Goal: Navigation & Orientation: Find specific page/section

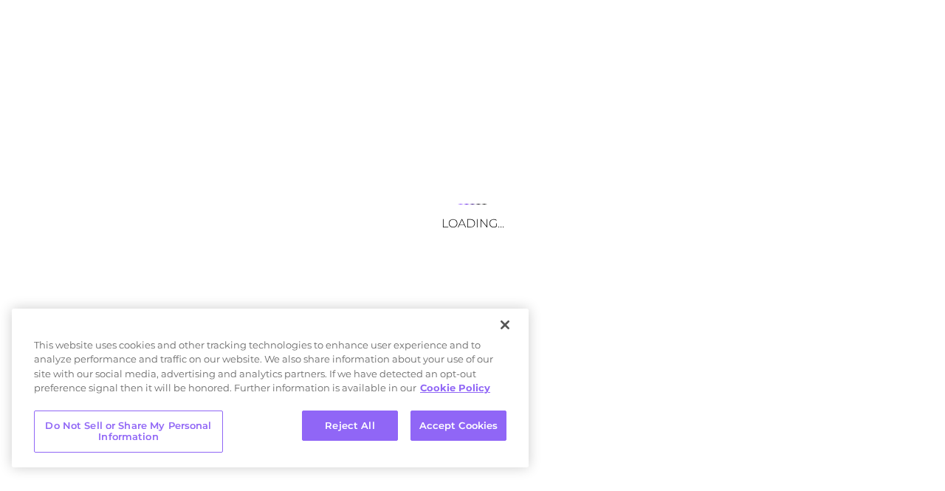
click at [273, 191] on div "Loading..." at bounding box center [472, 245] width 945 height 491
click at [500, 323] on button "Close" at bounding box center [505, 325] width 32 height 32
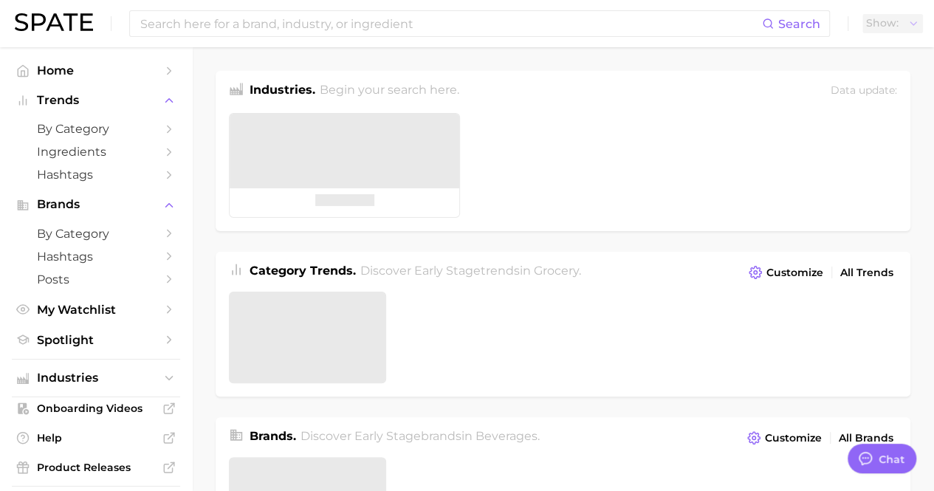
type textarea "x"
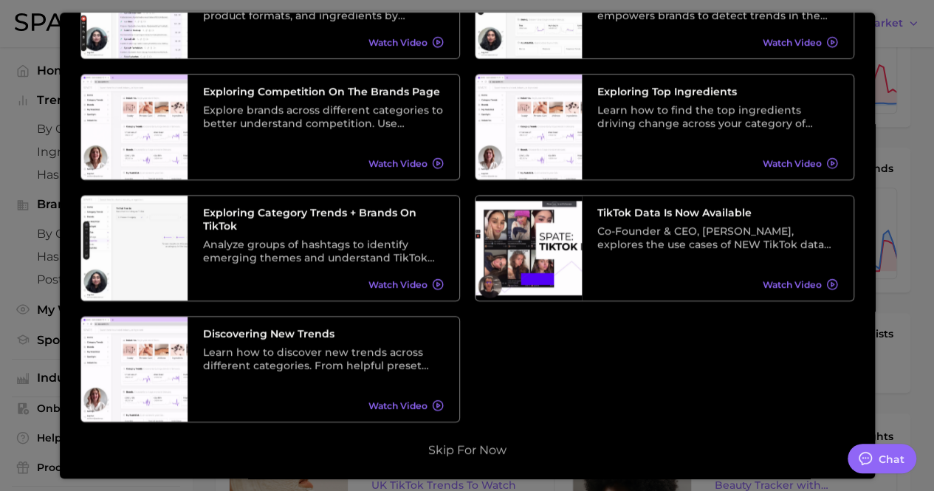
scroll to position [270, 0]
click at [481, 457] on button "Skip for now" at bounding box center [467, 450] width 87 height 15
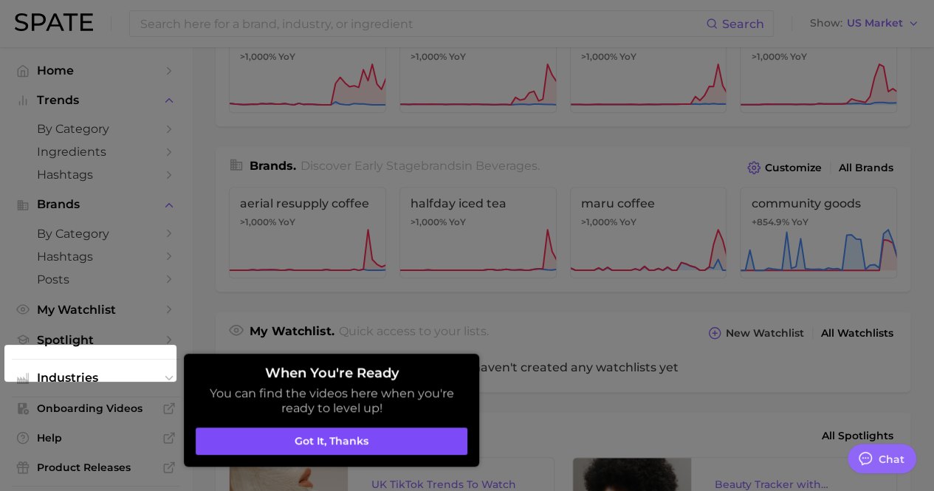
click at [379, 435] on button "Got it, thanks" at bounding box center [332, 441] width 272 height 28
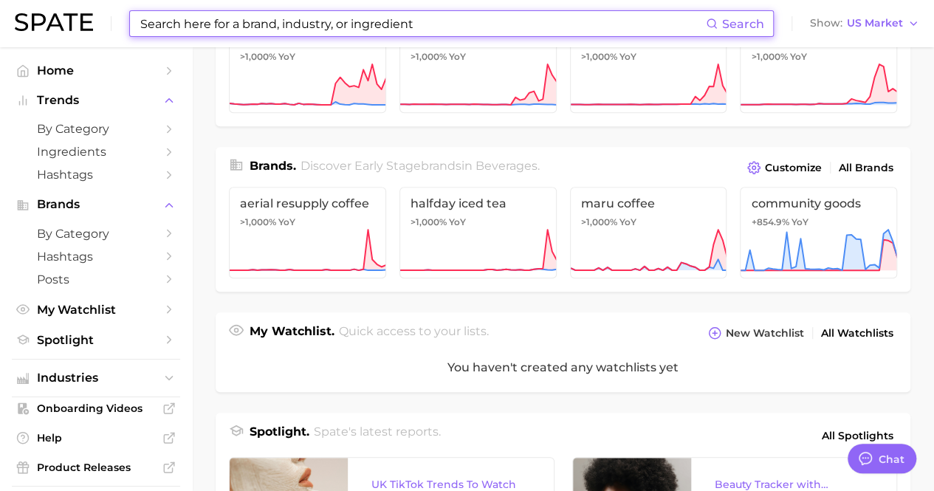
click at [403, 30] on input at bounding box center [422, 23] width 567 height 25
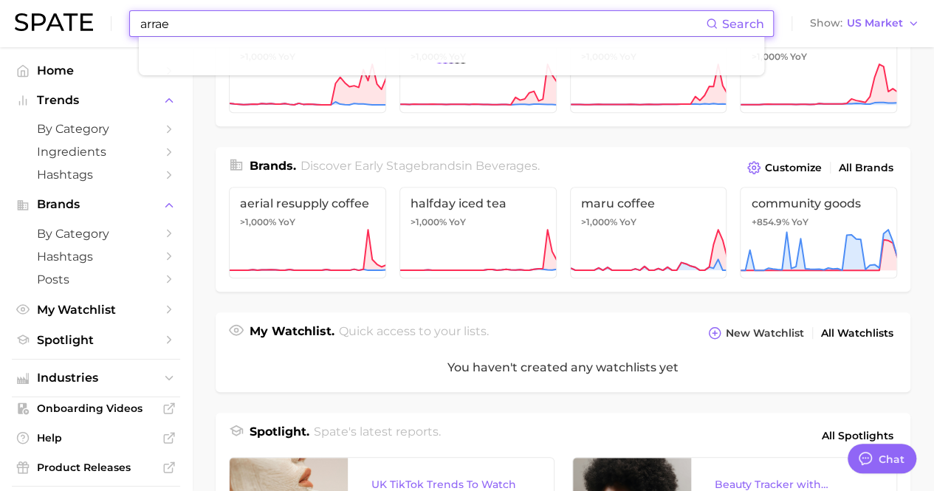
type input "arrae"
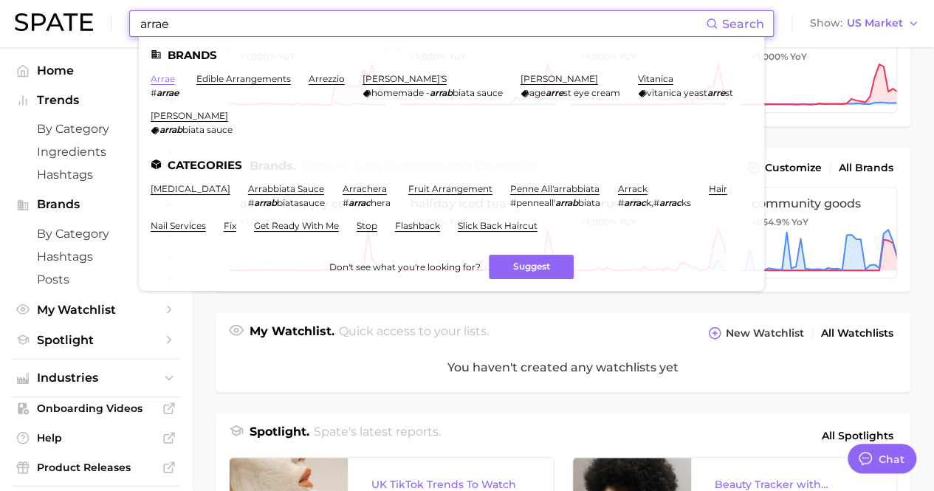
click at [160, 81] on link "arrae" at bounding box center [163, 78] width 24 height 11
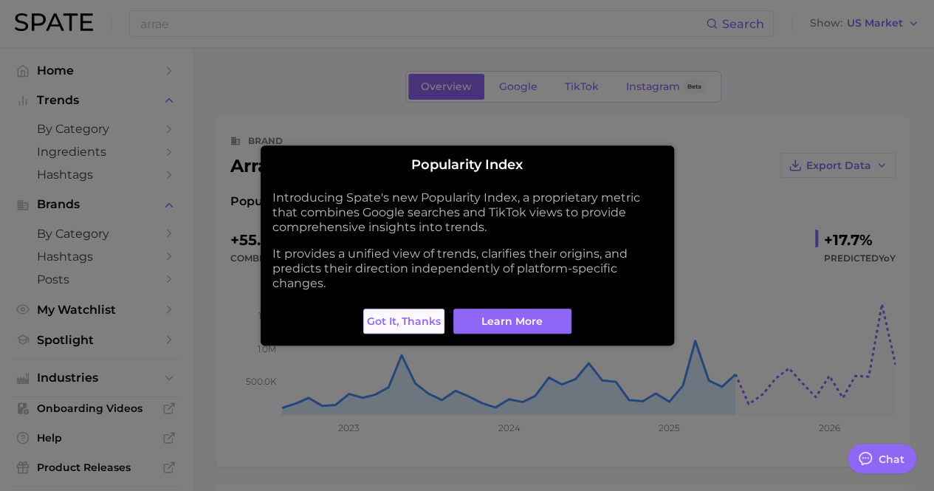
type textarea "x"
click at [422, 325] on span "Got it, thanks" at bounding box center [404, 321] width 74 height 13
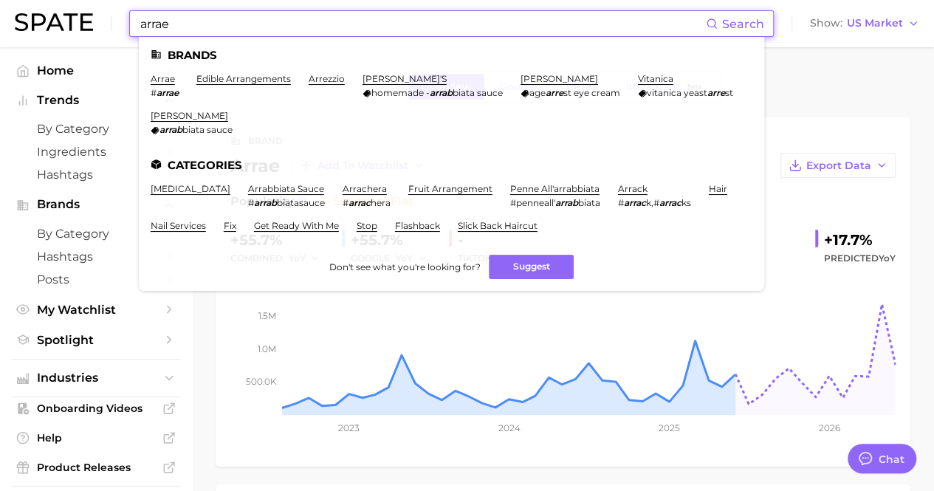
click at [189, 21] on input "arrae" at bounding box center [422, 23] width 567 height 25
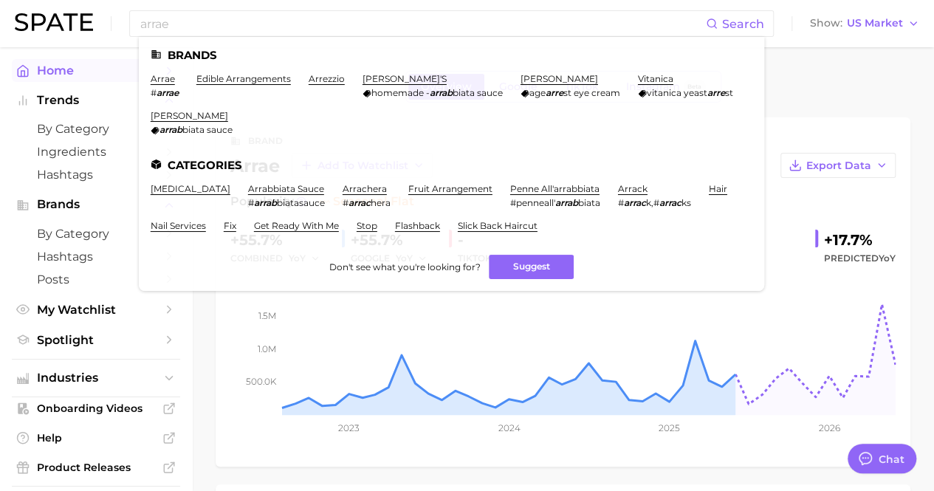
click at [64, 73] on span "Home" at bounding box center [96, 70] width 118 height 14
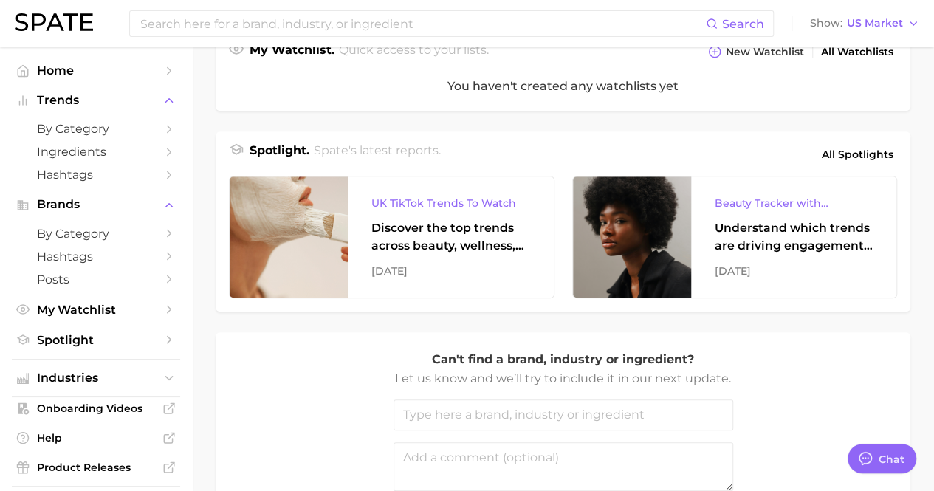
scroll to position [569, 0]
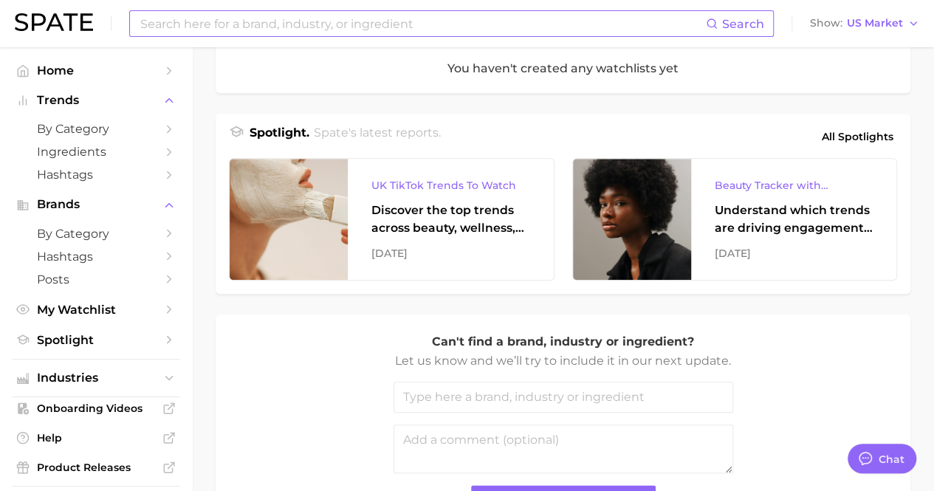
click at [241, 20] on input at bounding box center [422, 23] width 567 height 25
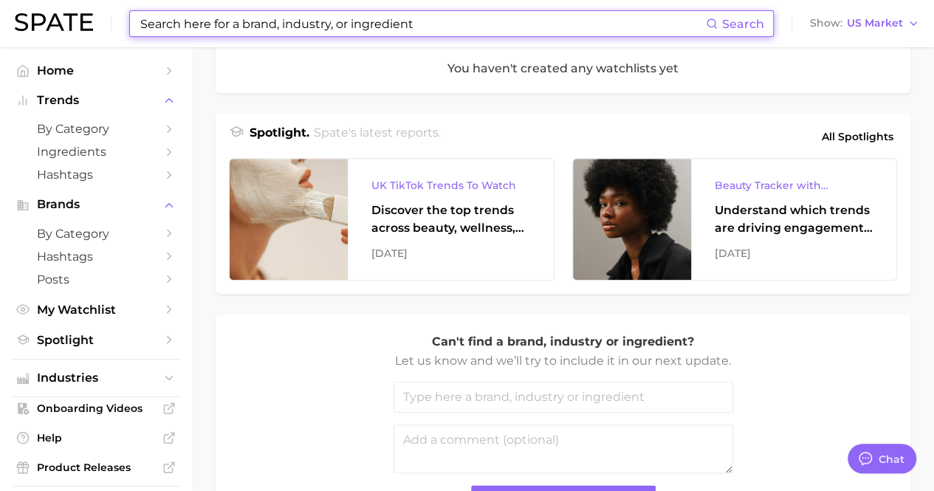
click at [362, 20] on input at bounding box center [422, 23] width 567 height 25
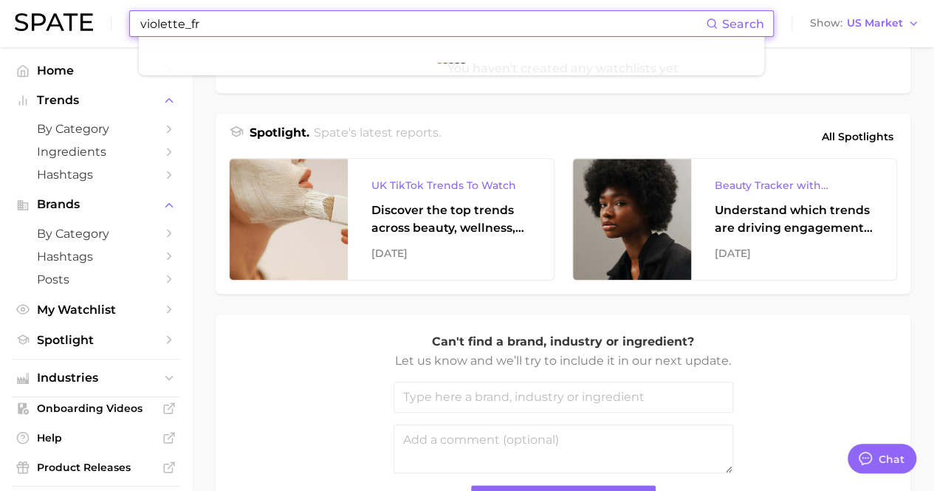
type input "violette_fr"
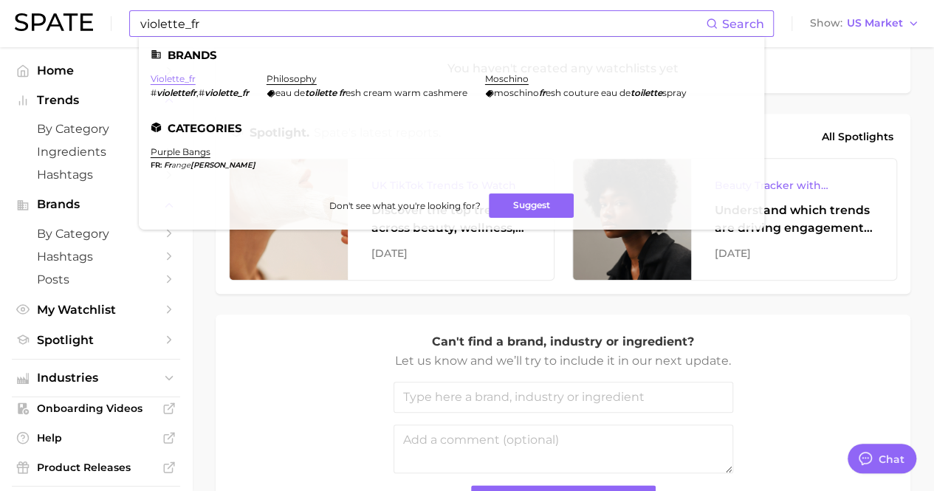
click at [173, 80] on link "violette_fr" at bounding box center [173, 78] width 45 height 11
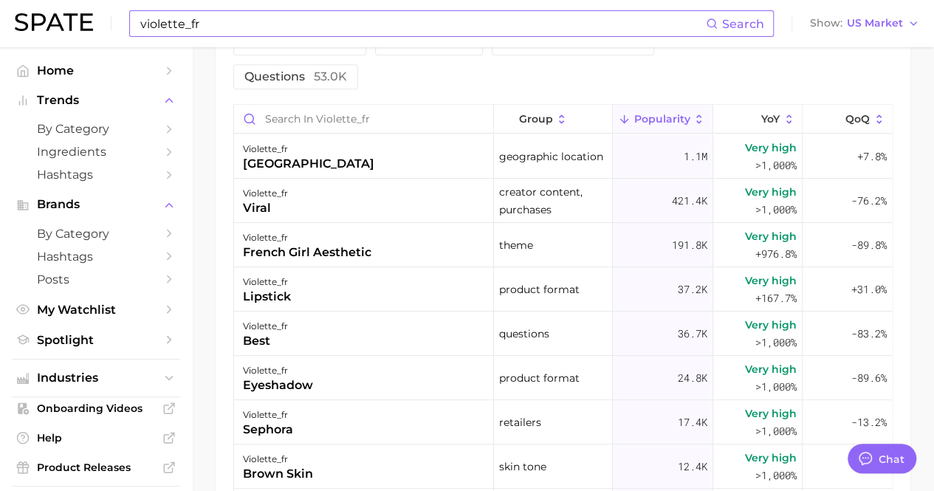
click at [331, 32] on input "violette_fr" at bounding box center [422, 23] width 567 height 25
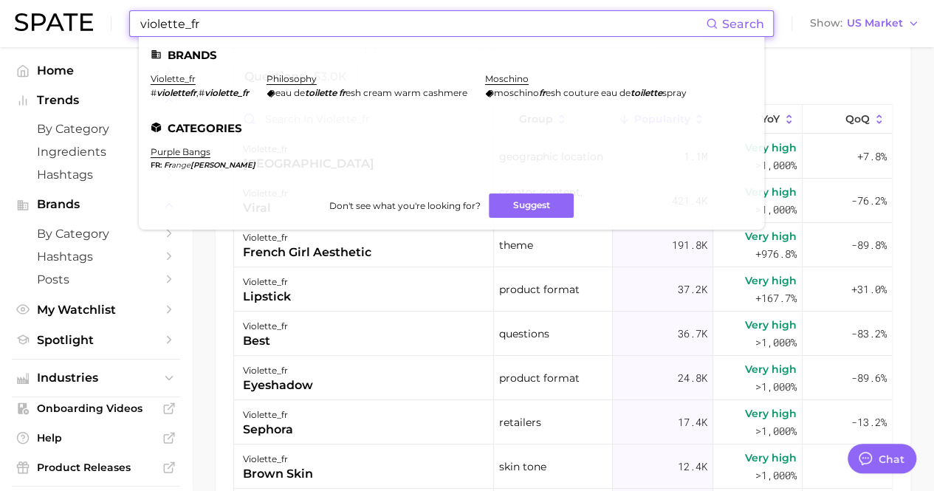
click at [331, 32] on input "violette_fr" at bounding box center [422, 23] width 567 height 25
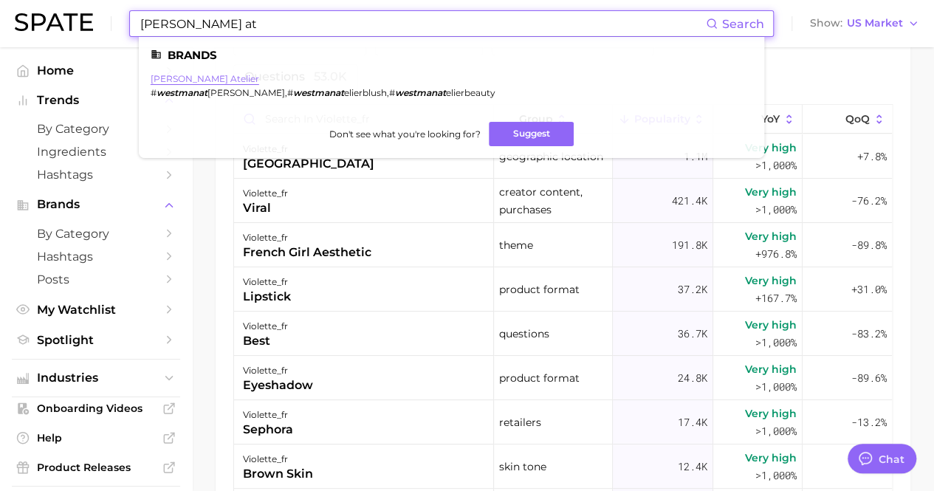
type input "[PERSON_NAME] at"
click at [197, 77] on link "[PERSON_NAME] atelier" at bounding box center [205, 78] width 108 height 11
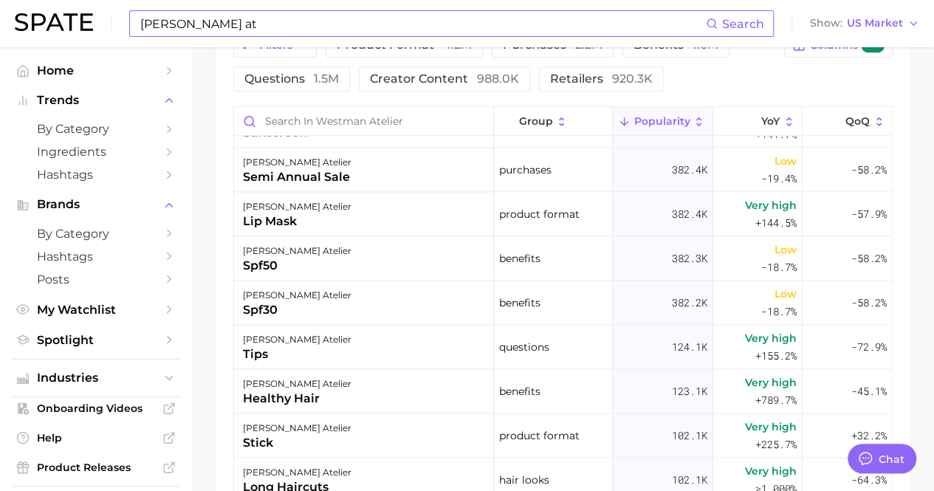
scroll to position [1008, 0]
click at [161, 30] on input "[PERSON_NAME] at" at bounding box center [422, 23] width 567 height 25
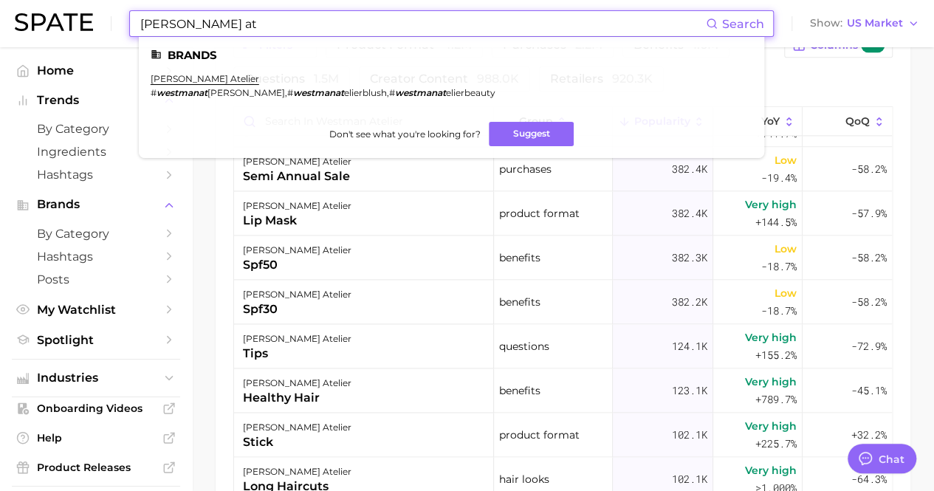
click at [161, 30] on input "[PERSON_NAME] at" at bounding box center [422, 23] width 567 height 25
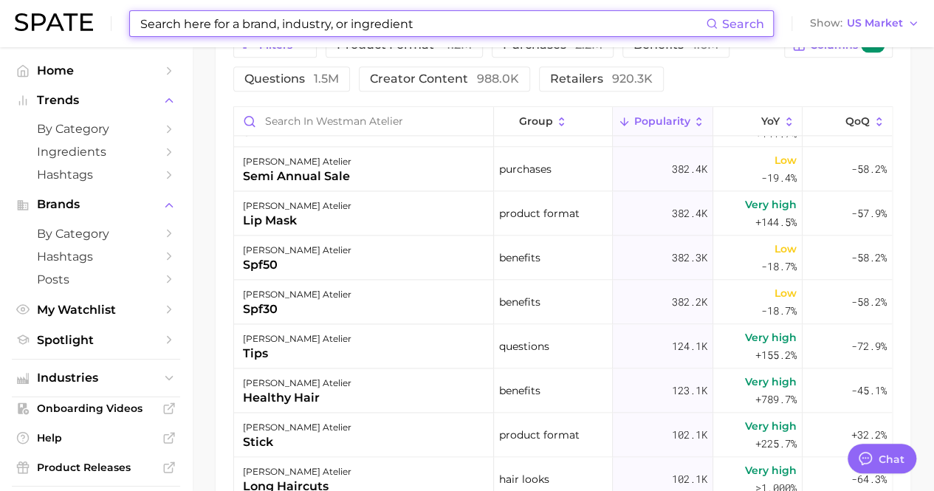
click at [711, 36] on div "Search" at bounding box center [451, 23] width 644 height 27
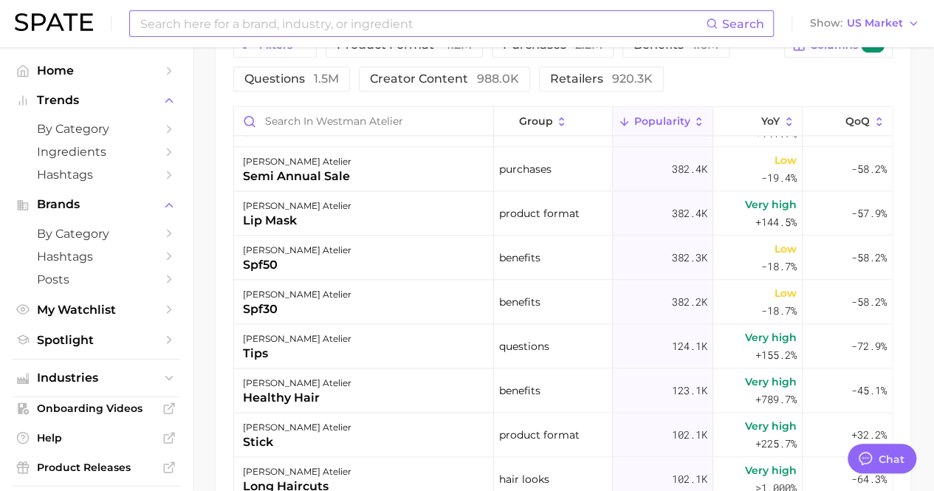
click at [745, 18] on span "Search" at bounding box center [743, 24] width 42 height 14
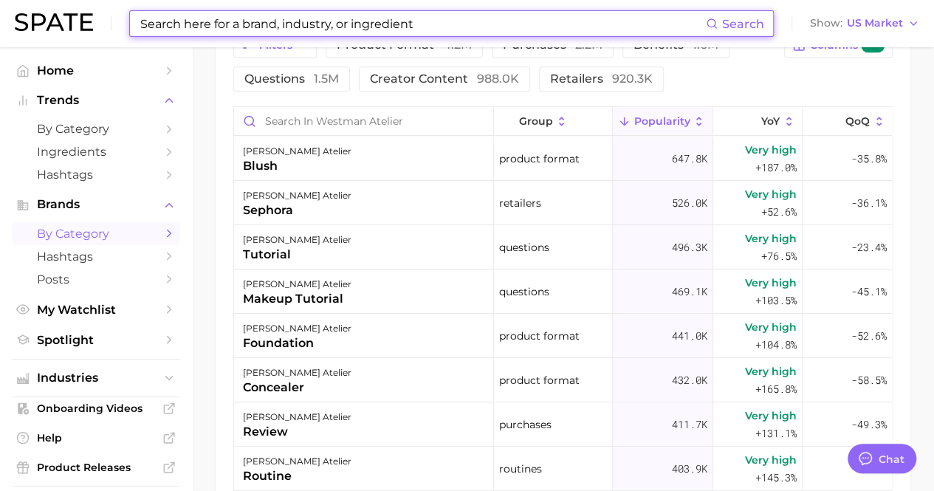
scroll to position [86, 0]
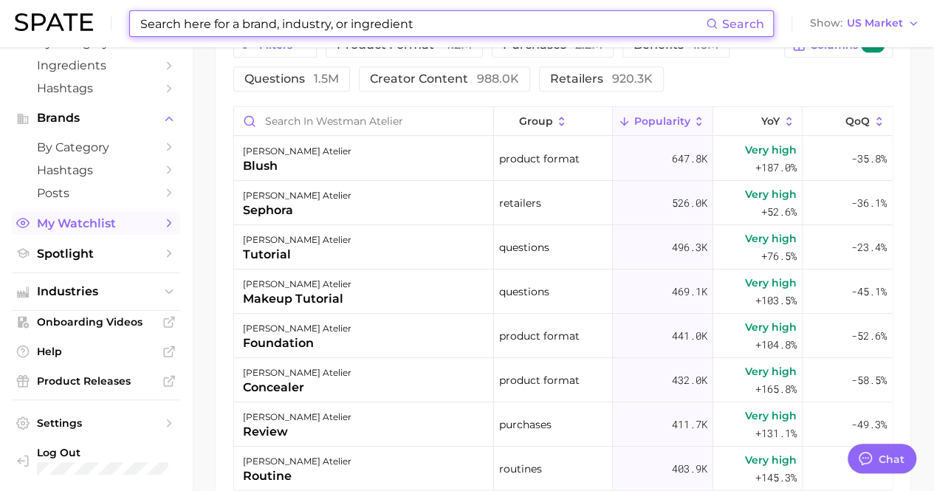
click at [140, 221] on span "My Watchlist" at bounding box center [96, 223] width 118 height 14
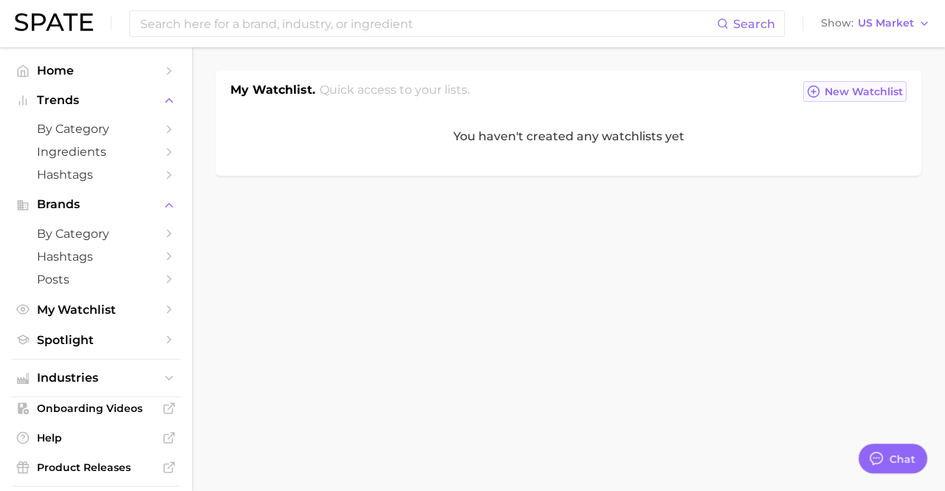
click at [827, 86] on span "New Watchlist" at bounding box center [863, 92] width 78 height 13
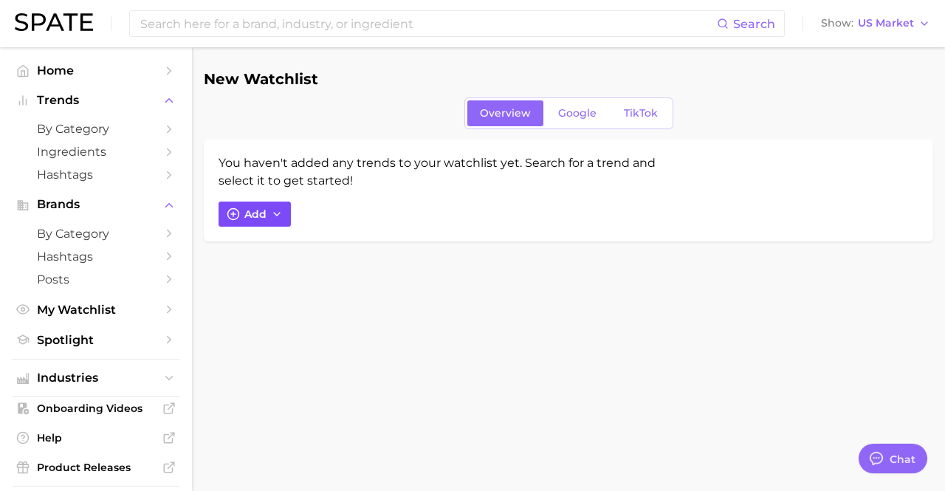
click at [266, 217] on button "Add" at bounding box center [254, 213] width 72 height 25
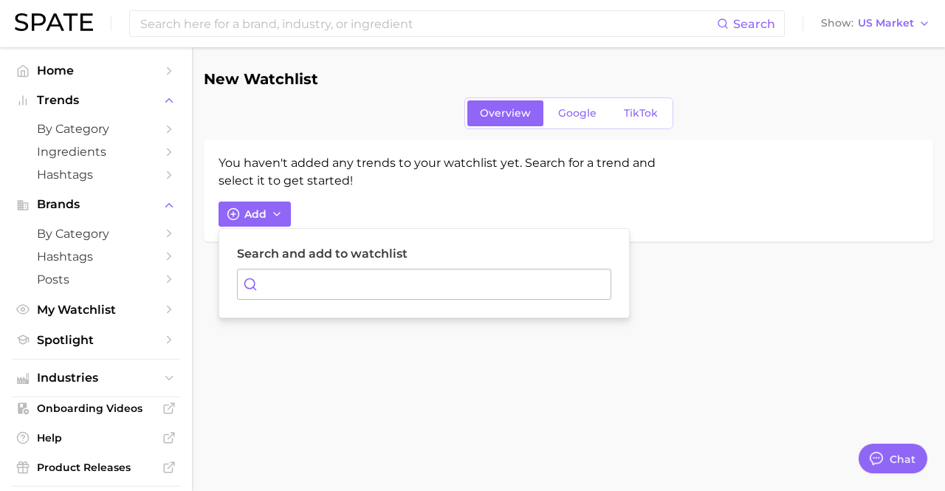
click at [370, 178] on div "You haven't added any trends to your watchlist yet. Search for a trend and sele…" at bounding box center [439, 171] width 443 height 35
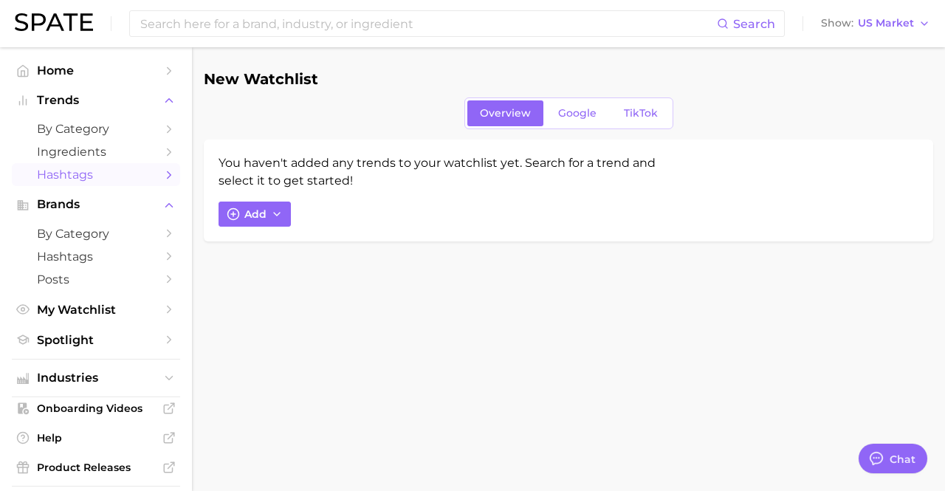
click at [97, 178] on span "Hashtags" at bounding box center [96, 175] width 118 height 14
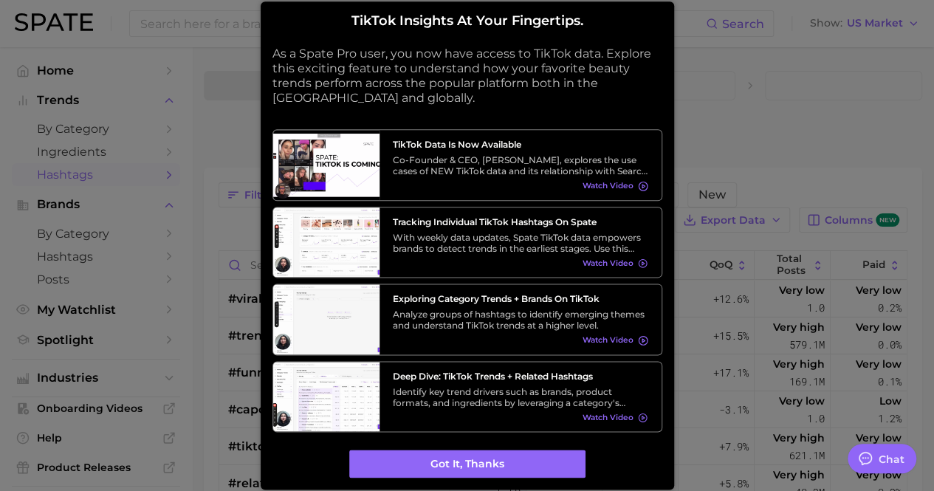
click at [219, 113] on div at bounding box center [467, 245] width 934 height 491
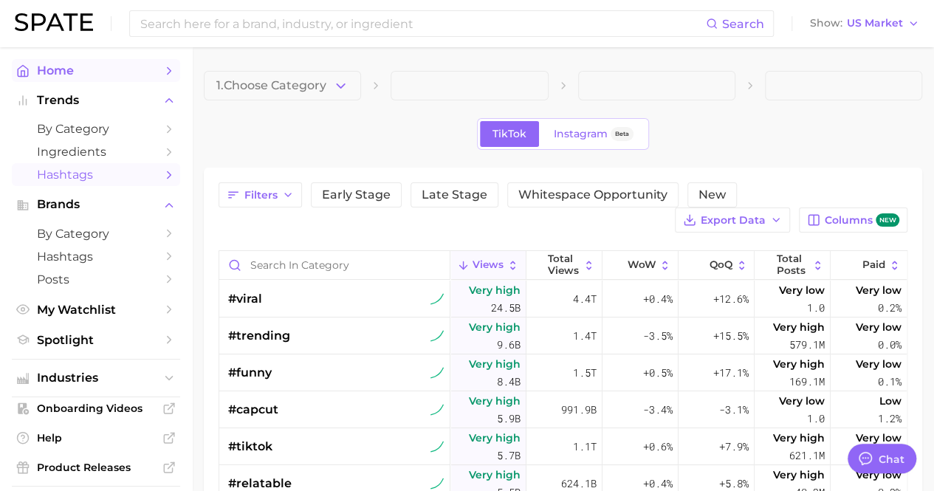
click at [162, 73] on icon "Sidebar" at bounding box center [168, 70] width 13 height 13
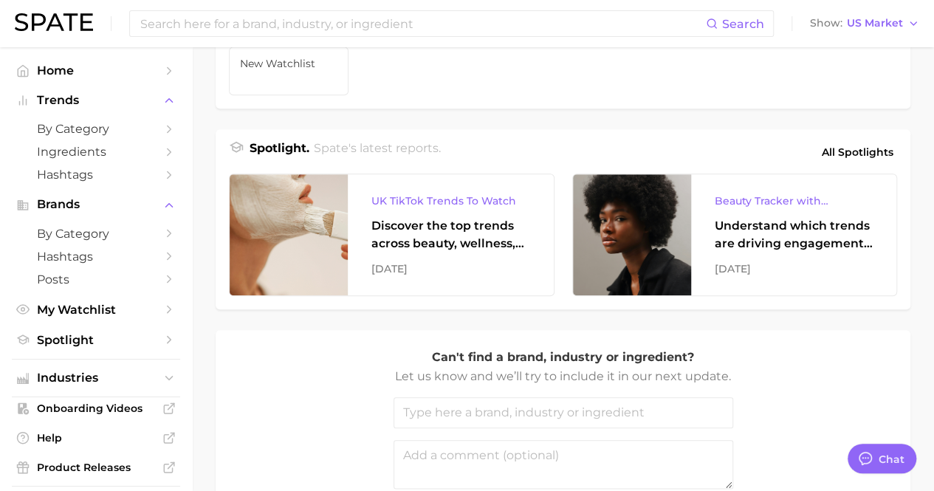
scroll to position [715, 0]
